Goal: Task Accomplishment & Management: Use online tool/utility

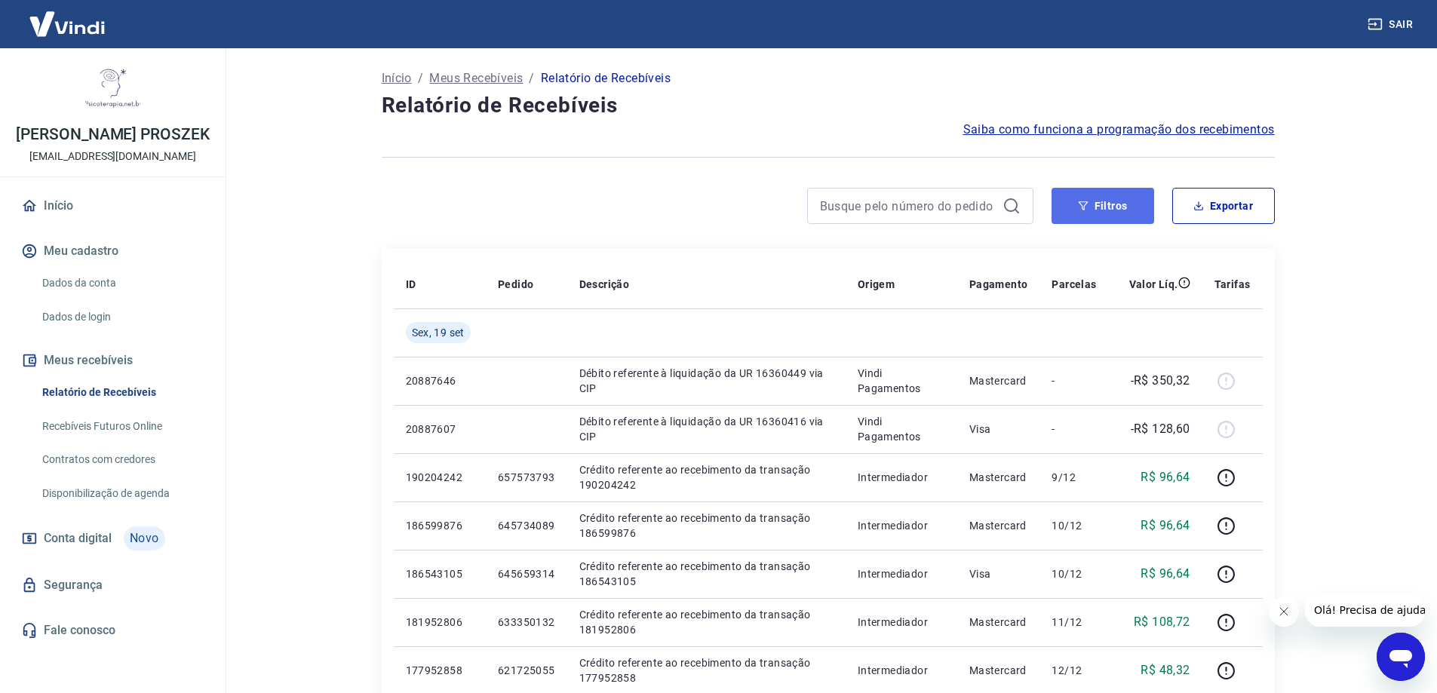
click at [1103, 209] on button "Filtros" at bounding box center [1102, 206] width 103 height 36
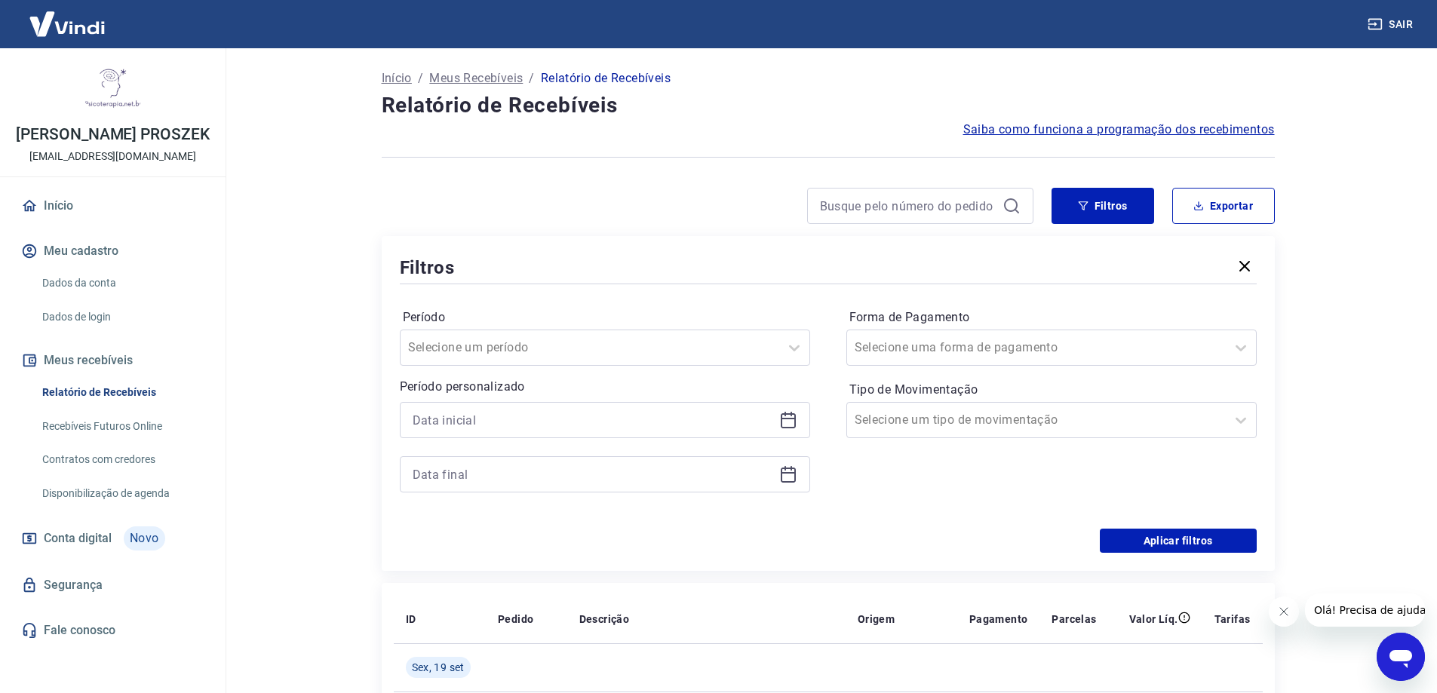
click at [786, 422] on icon at bounding box center [788, 420] width 18 height 18
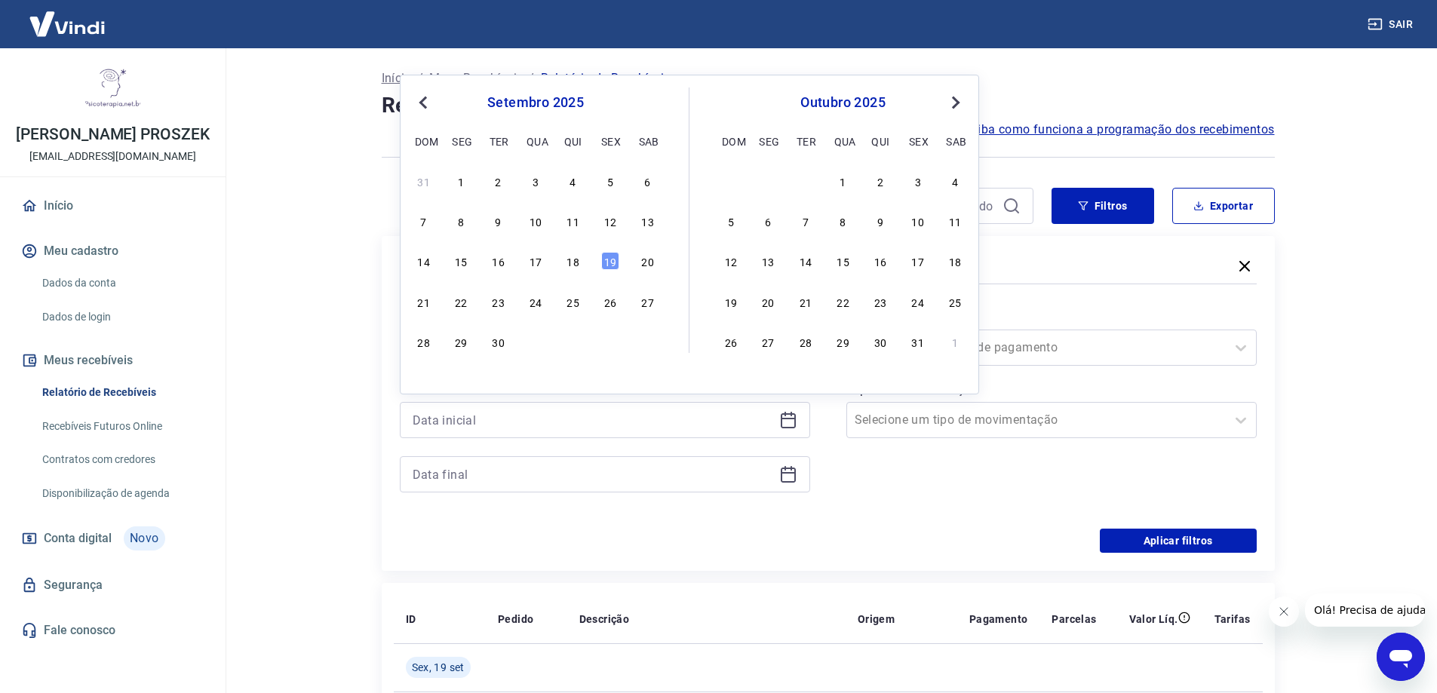
click at [580, 272] on div "14 15 16 17 18 19 20" at bounding box center [536, 261] width 246 height 22
click at [578, 262] on div "18" at bounding box center [573, 261] width 18 height 18
type input "[DATE]"
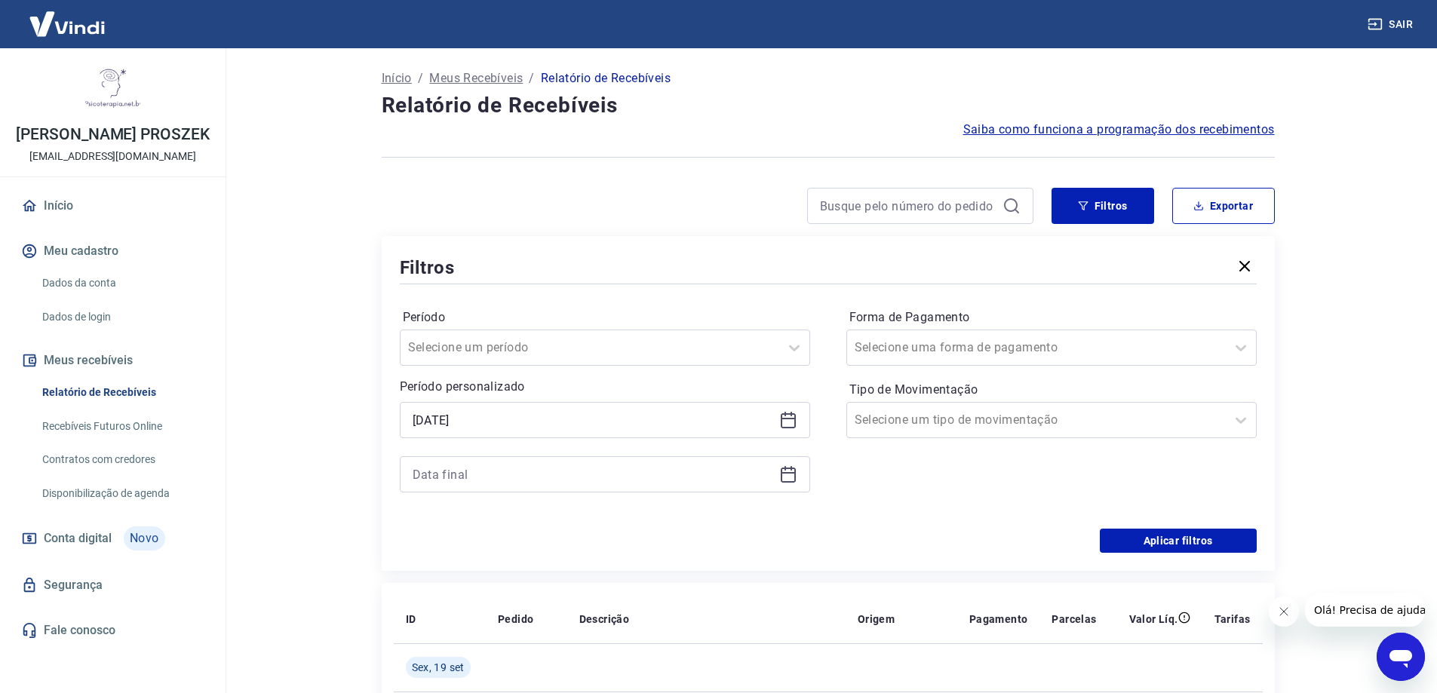
click at [790, 478] on icon at bounding box center [788, 474] width 18 height 18
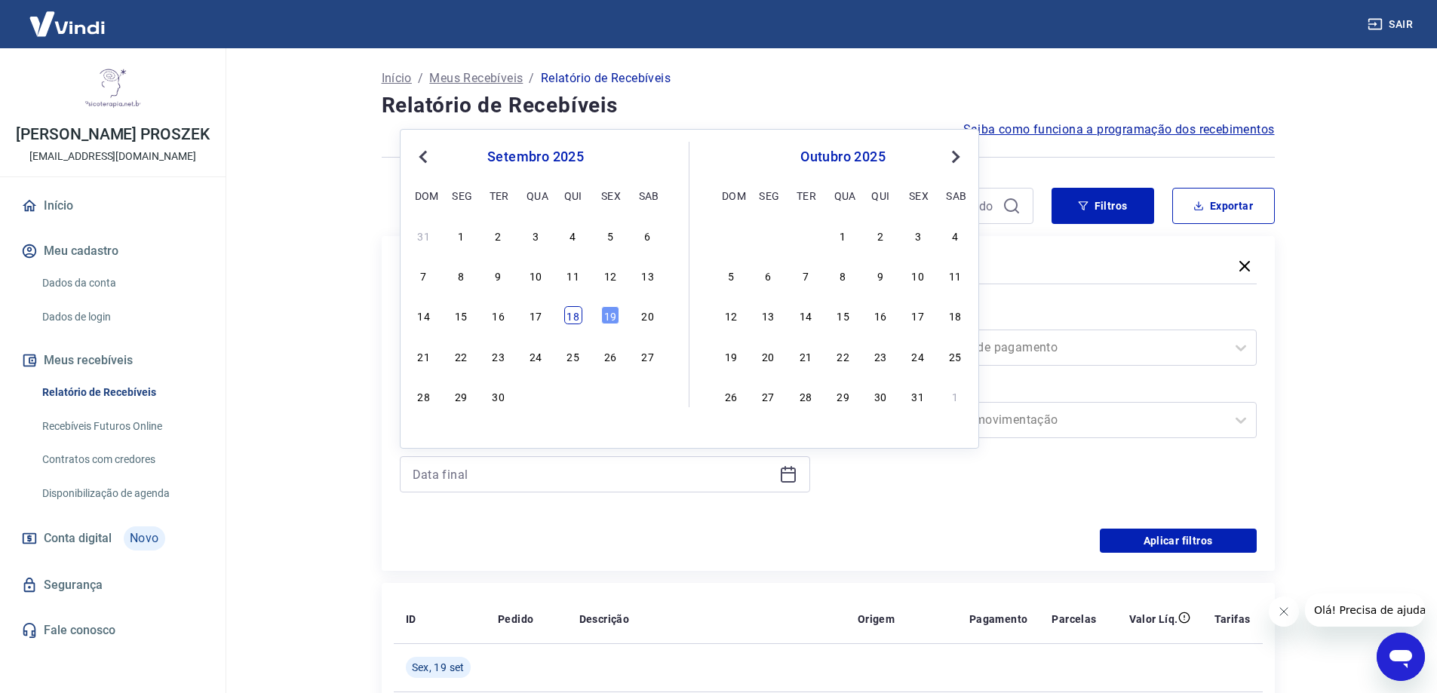
click at [572, 306] on div "18" at bounding box center [573, 315] width 18 height 18
type input "[DATE]"
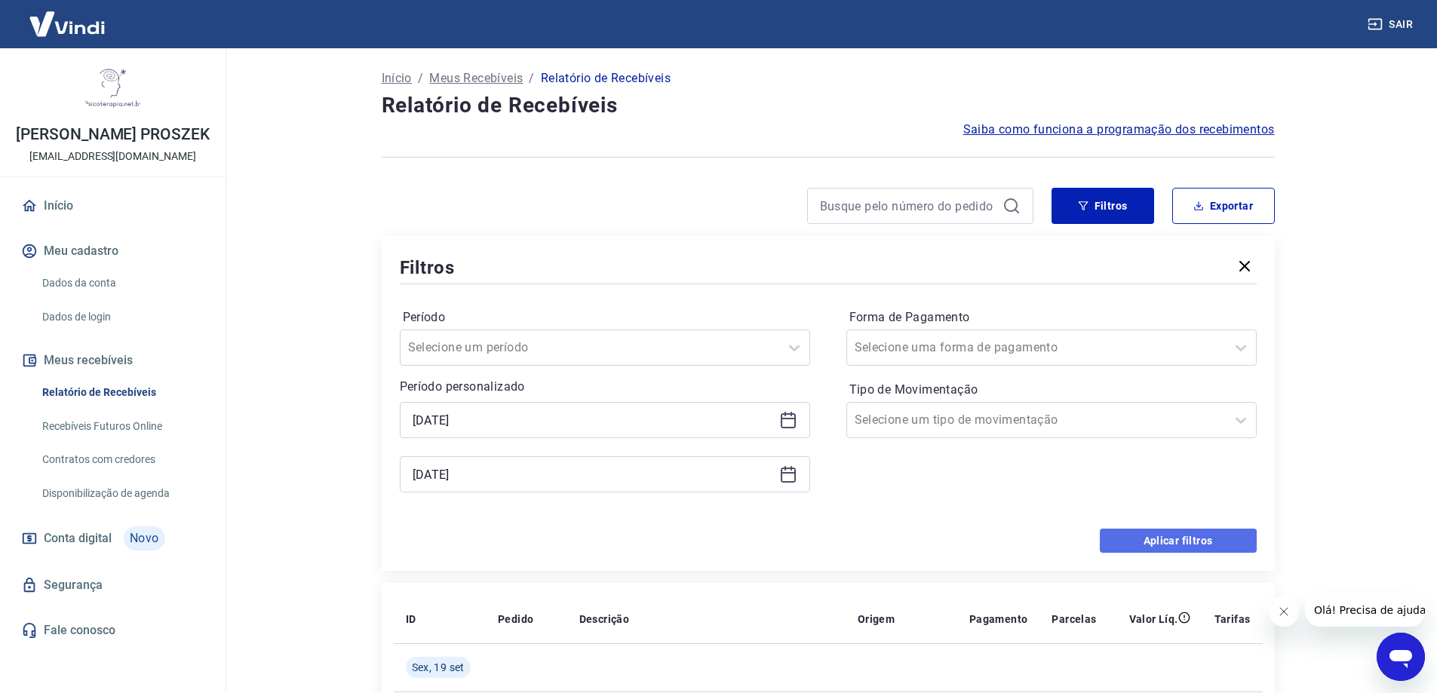
click at [1190, 537] on button "Aplicar filtros" at bounding box center [1178, 541] width 157 height 24
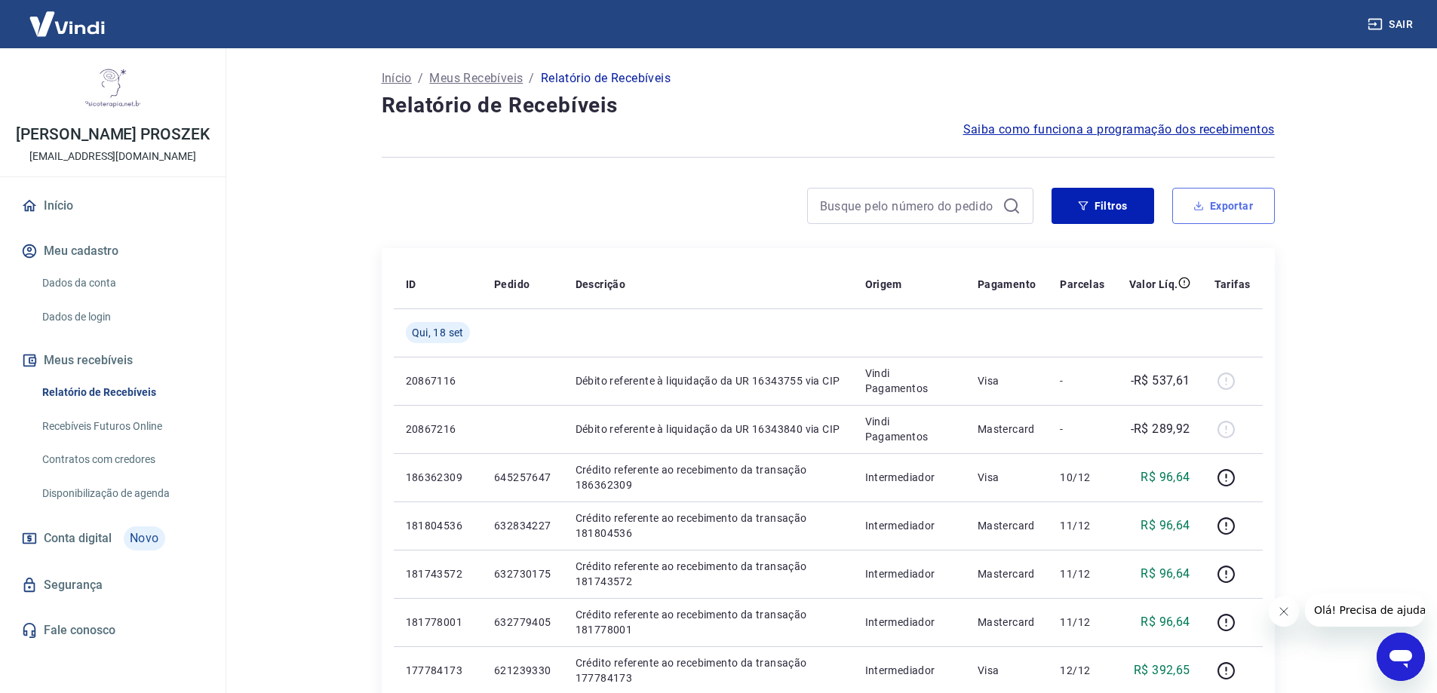
click at [1226, 210] on button "Exportar" at bounding box center [1223, 206] width 103 height 36
type input "[DATE]"
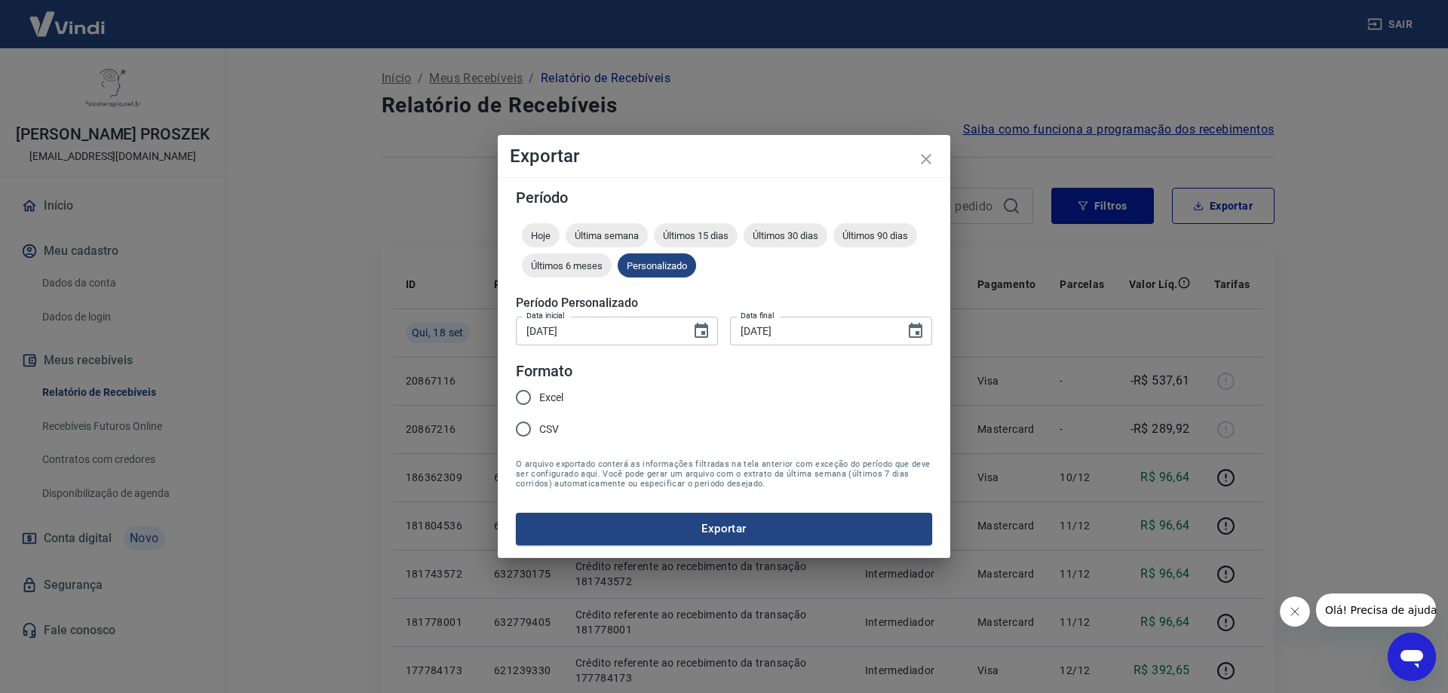
click at [558, 399] on span "Excel" at bounding box center [551, 398] width 24 height 16
click at [539, 399] on input "Excel" at bounding box center [524, 398] width 32 height 32
radio input "true"
click at [651, 524] on button "Exportar" at bounding box center [724, 529] width 416 height 32
